Goal: Task Accomplishment & Management: Manage account settings

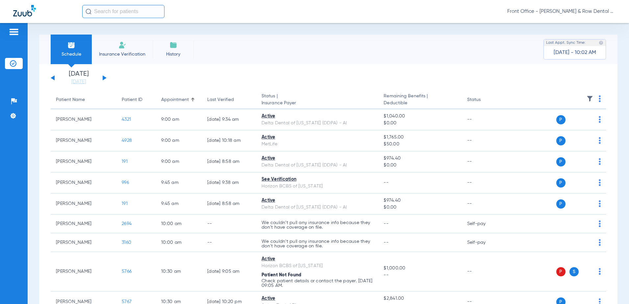
click at [122, 48] on img at bounding box center [122, 45] width 8 height 8
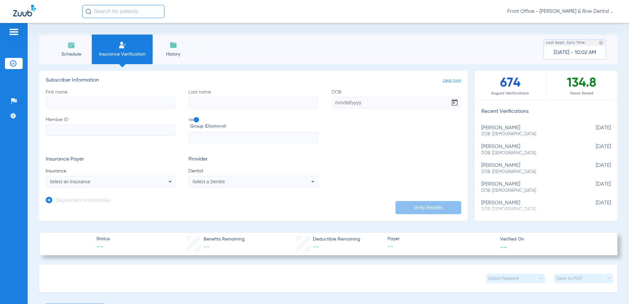
click at [12, 30] on img at bounding box center [14, 32] width 11 height 8
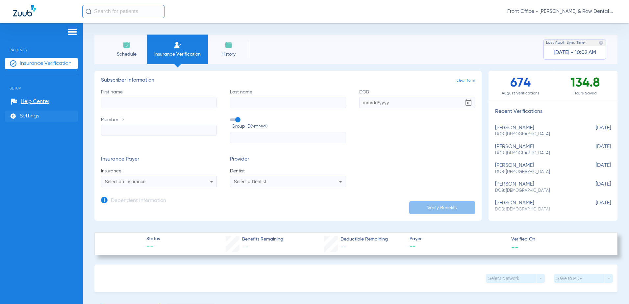
click at [30, 113] on span "Settings" at bounding box center [29, 116] width 19 height 7
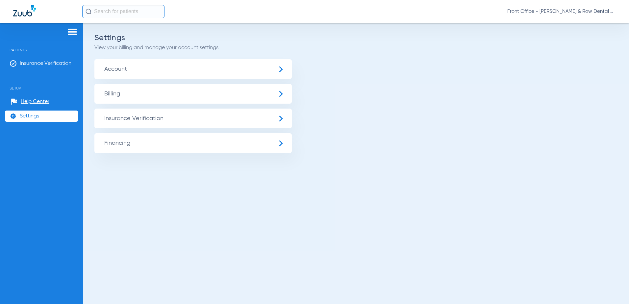
click at [183, 119] on span "Insurance Verification" at bounding box center [192, 118] width 197 height 20
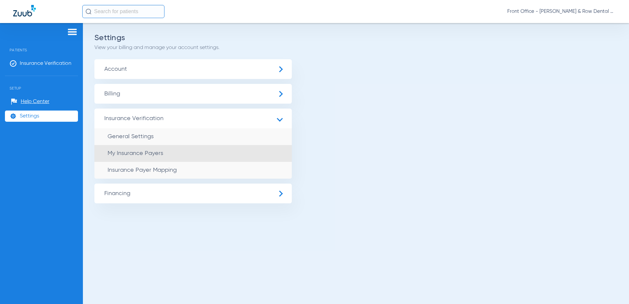
click at [157, 154] on span "My Insurance Payers" at bounding box center [135, 153] width 56 height 6
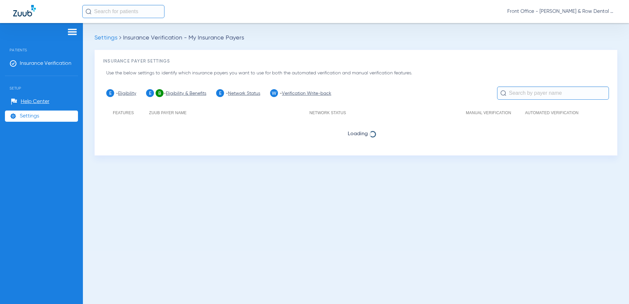
click at [32, 115] on span "Settings" at bounding box center [29, 116] width 19 height 7
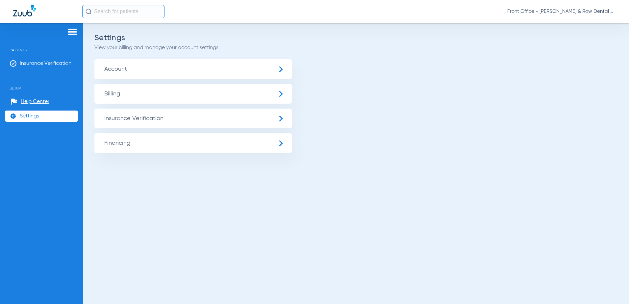
click at [232, 65] on span "Account" at bounding box center [192, 69] width 197 height 20
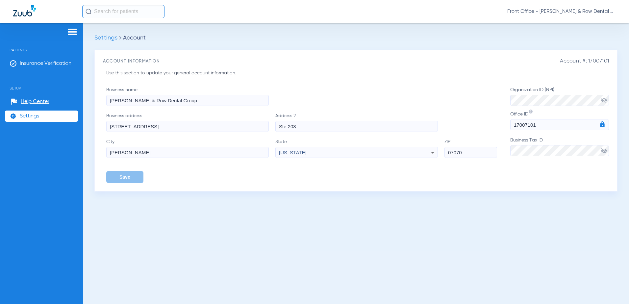
click at [103, 39] on span "Settings" at bounding box center [105, 38] width 23 height 6
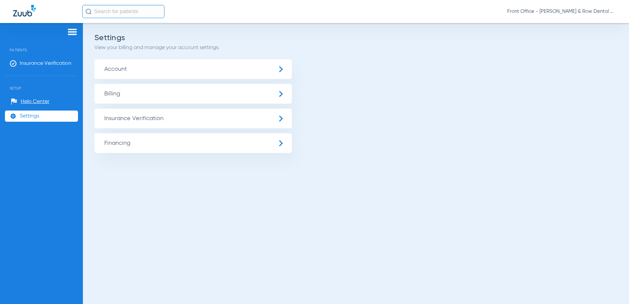
click at [158, 94] on span "Billing" at bounding box center [192, 94] width 197 height 20
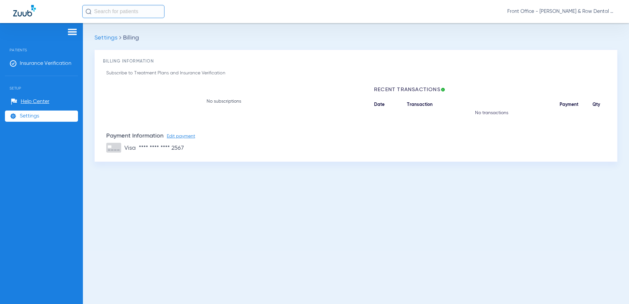
click at [104, 37] on span "Settings" at bounding box center [105, 38] width 23 height 6
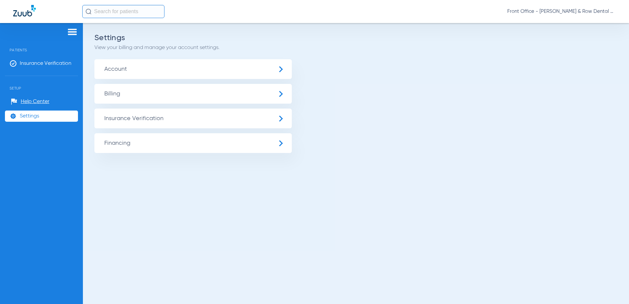
click at [147, 94] on span "Billing" at bounding box center [192, 94] width 197 height 20
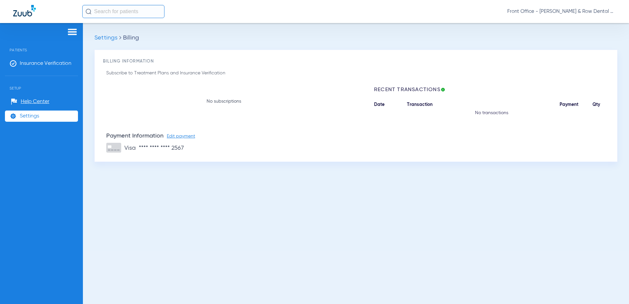
click at [103, 37] on span "Settings" at bounding box center [105, 38] width 23 height 6
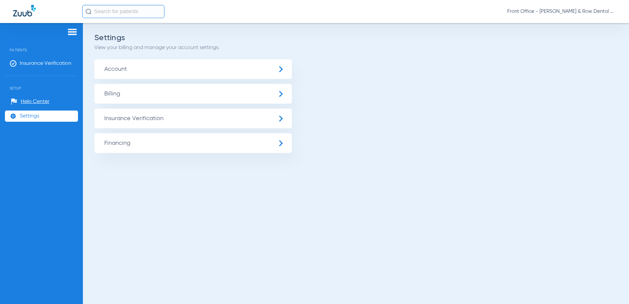
click at [149, 117] on span "Insurance Verification" at bounding box center [192, 118] width 197 height 20
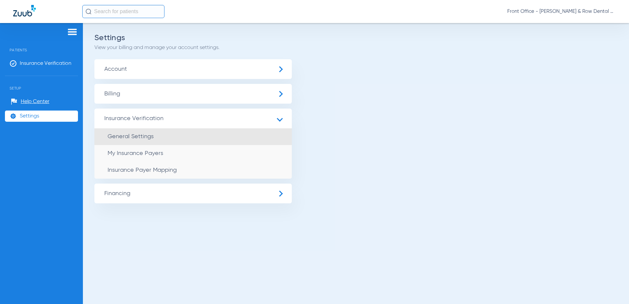
click at [152, 138] on span "General Settings" at bounding box center [130, 136] width 46 height 6
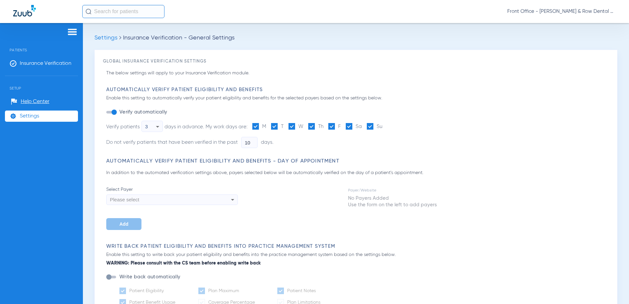
type input "14"
type input "1"
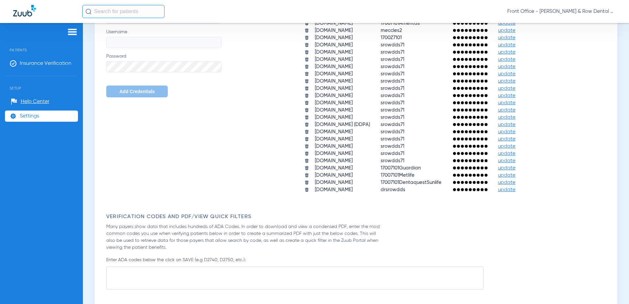
scroll to position [394, 0]
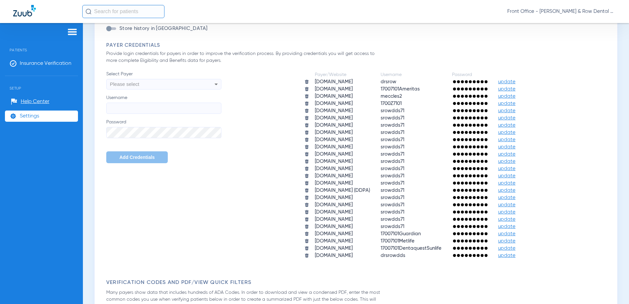
click at [515, 96] on span "update" at bounding box center [506, 96] width 17 height 5
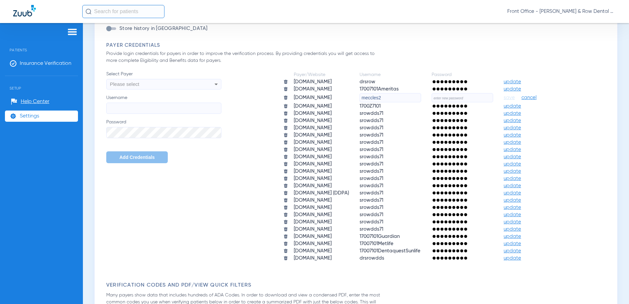
click at [456, 97] on input "text" at bounding box center [461, 97] width 61 height 9
type input "t"
type input "toothbrush7171"
click at [514, 98] on span "save" at bounding box center [508, 98] width 11 height 6
